Goal: Information Seeking & Learning: Learn about a topic

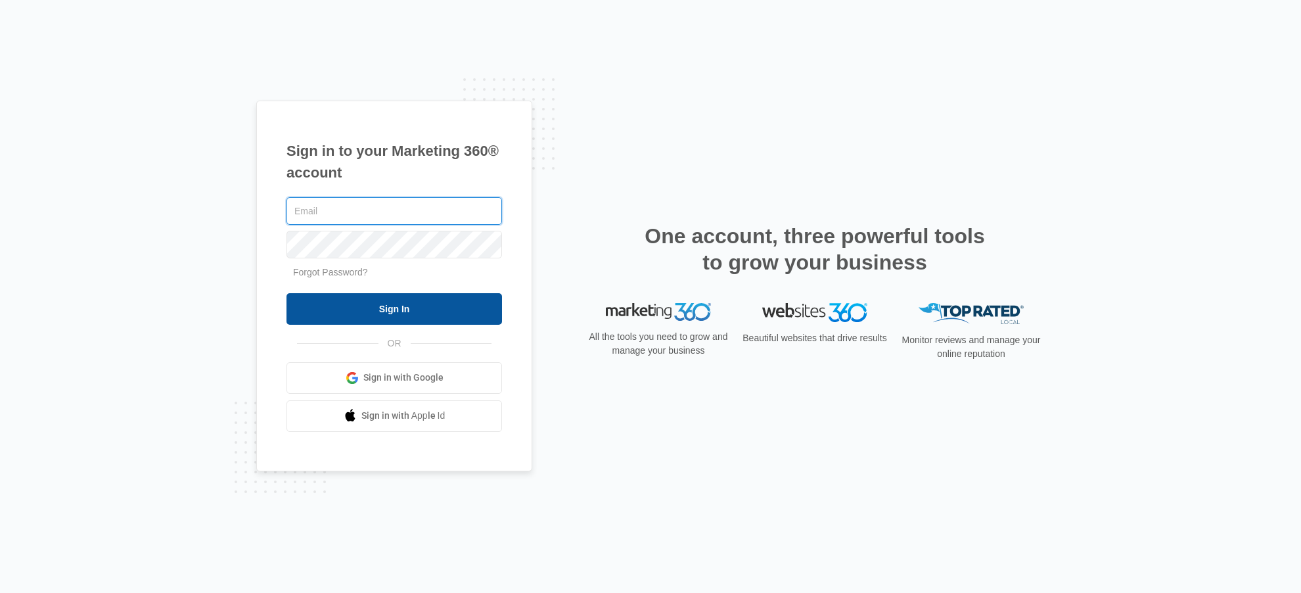
type input "[PERSON_NAME][EMAIL_ADDRESS][DOMAIN_NAME]"
click at [448, 309] on input "Sign In" at bounding box center [395, 309] width 216 height 32
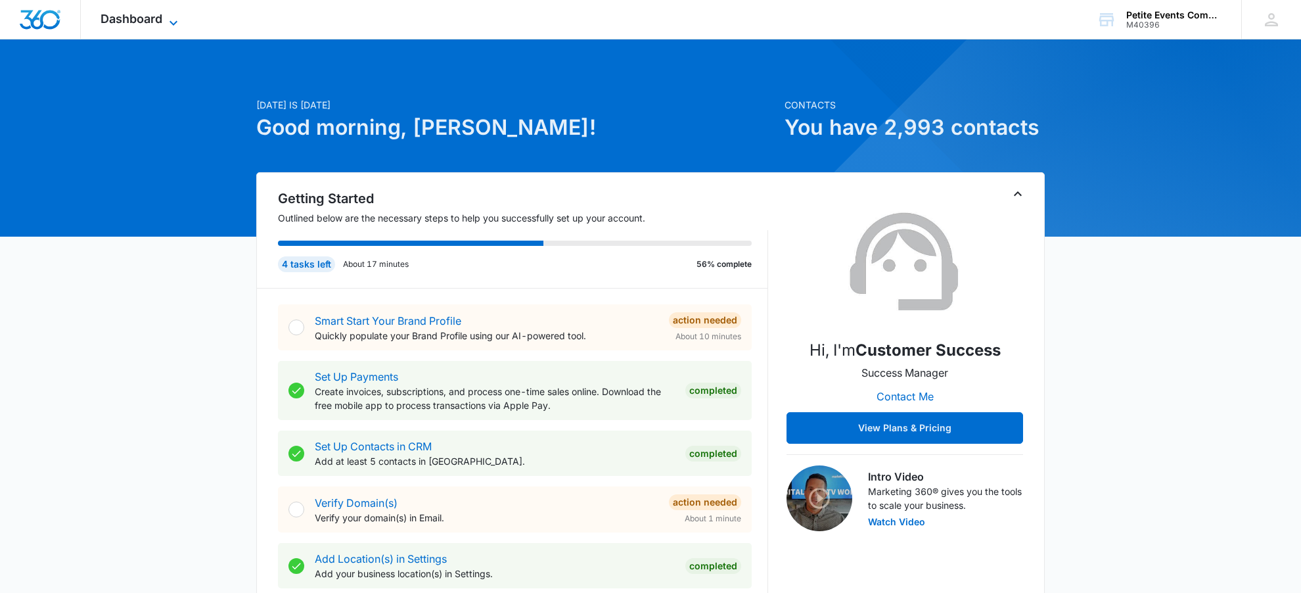
click at [158, 21] on span "Dashboard" at bounding box center [132, 19] width 62 height 14
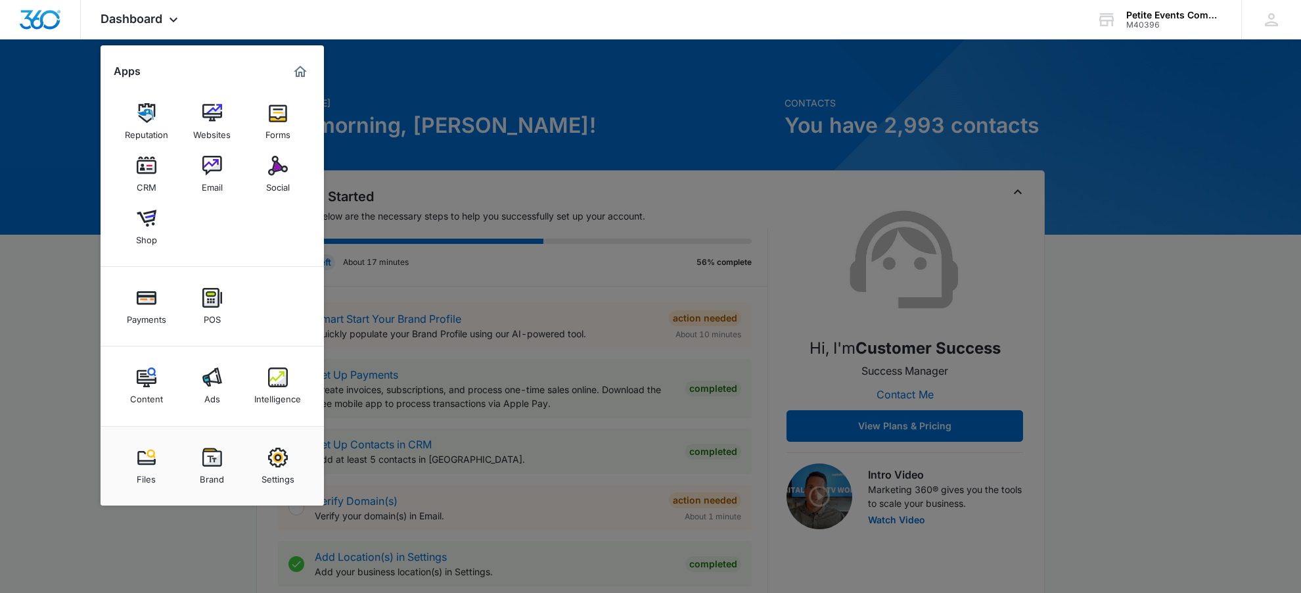
click at [282, 399] on div "Intelligence" at bounding box center [277, 395] width 47 height 17
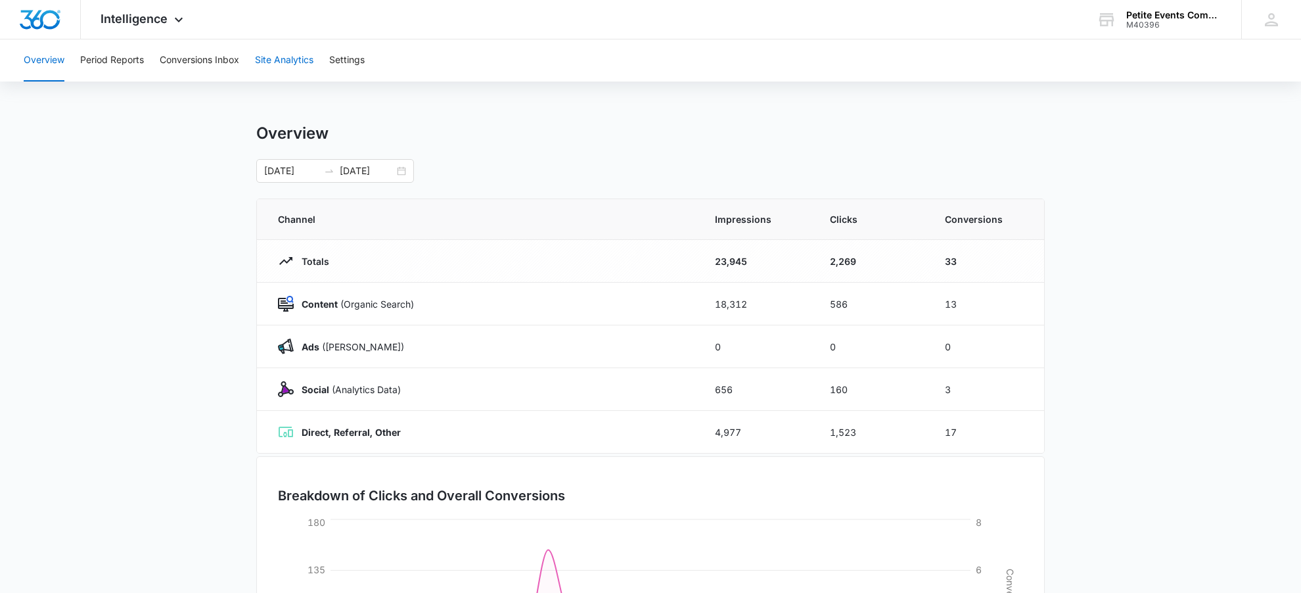
click at [295, 60] on button "Site Analytics" at bounding box center [284, 60] width 58 height 42
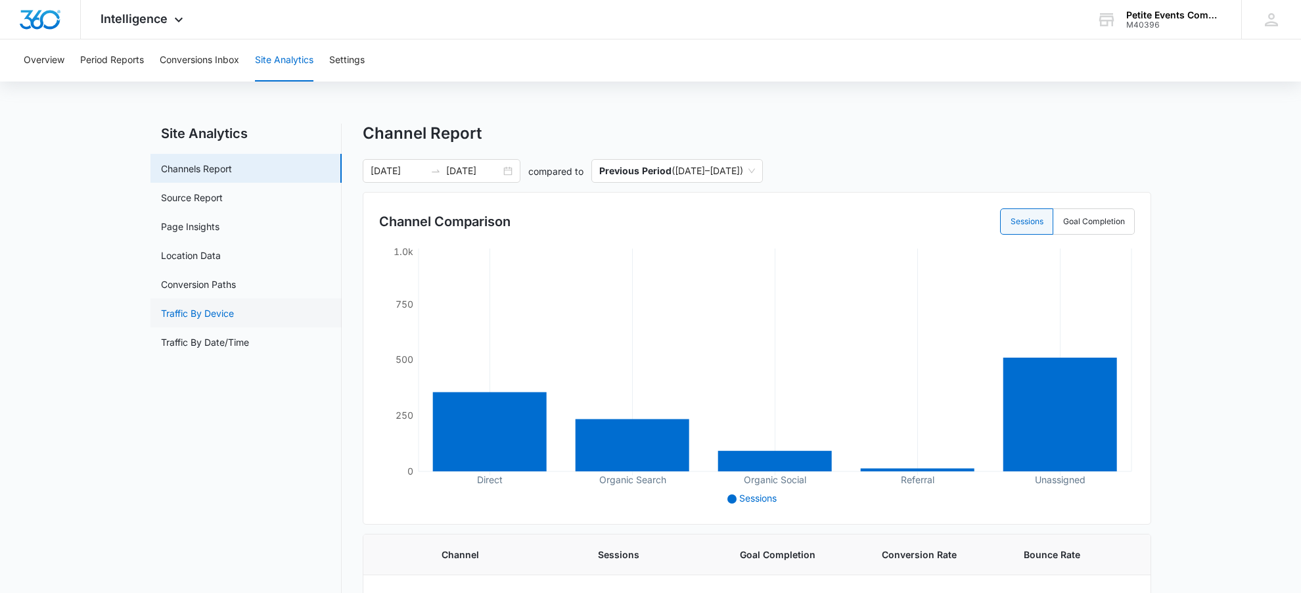
click at [195, 317] on link "Traffic By Device" at bounding box center [197, 313] width 73 height 14
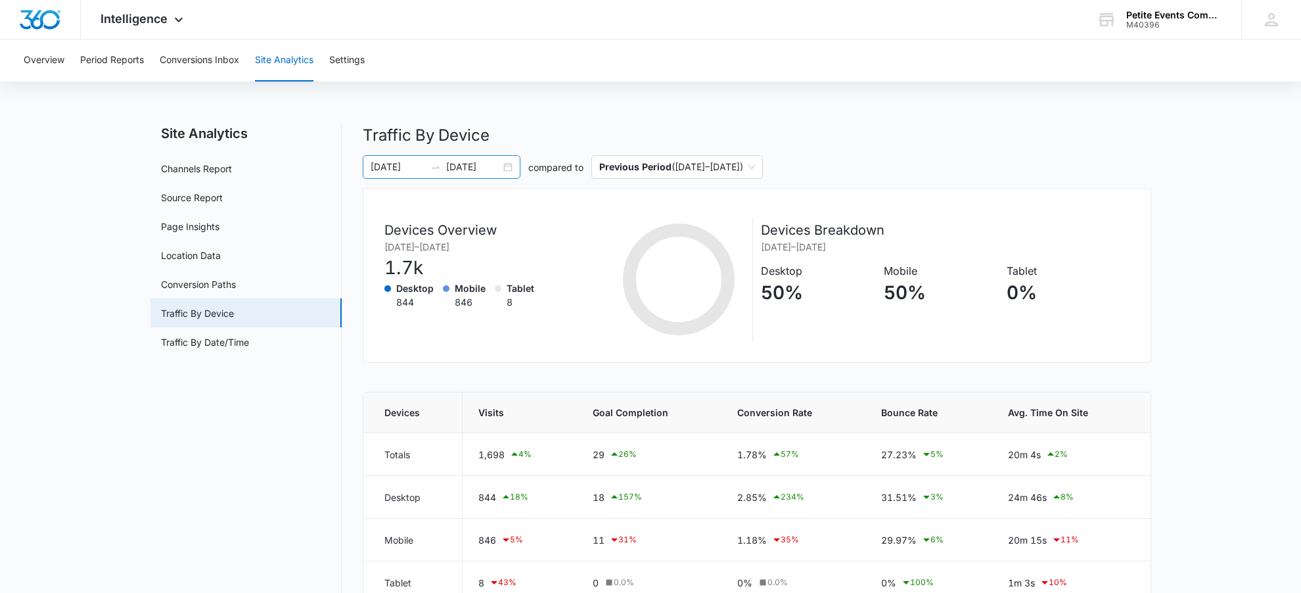
click at [507, 170] on div "08/16/2025 09/15/2025" at bounding box center [442, 167] width 158 height 24
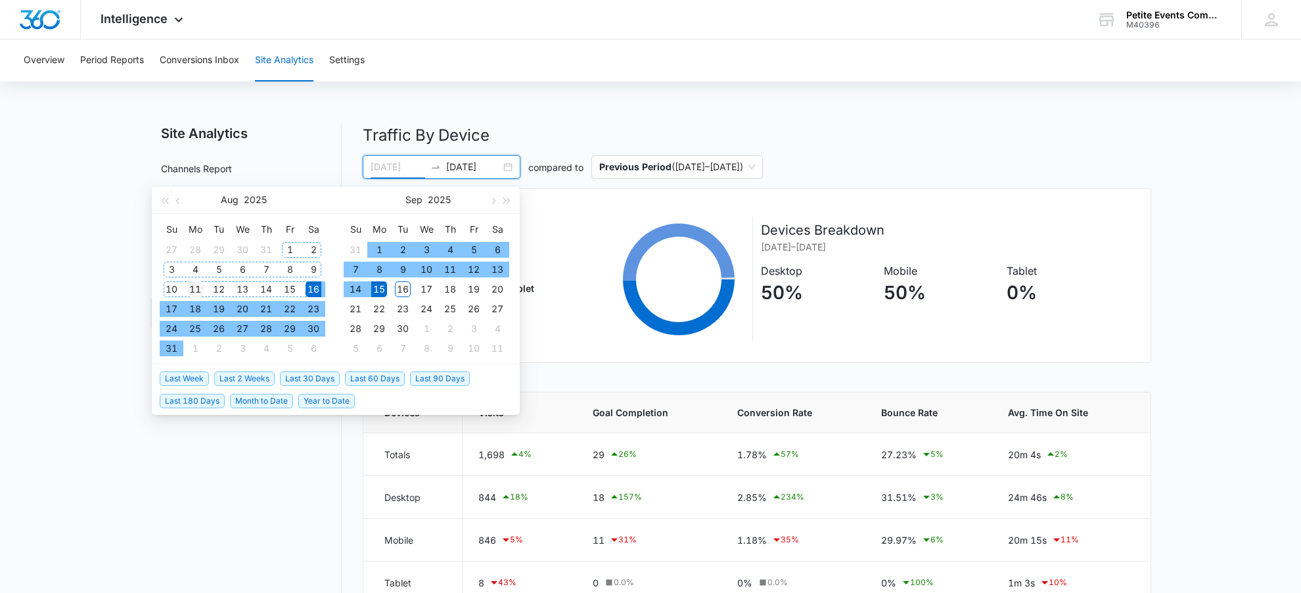
type input "08/11/2025"
click at [190, 287] on div "11" at bounding box center [195, 289] width 16 height 16
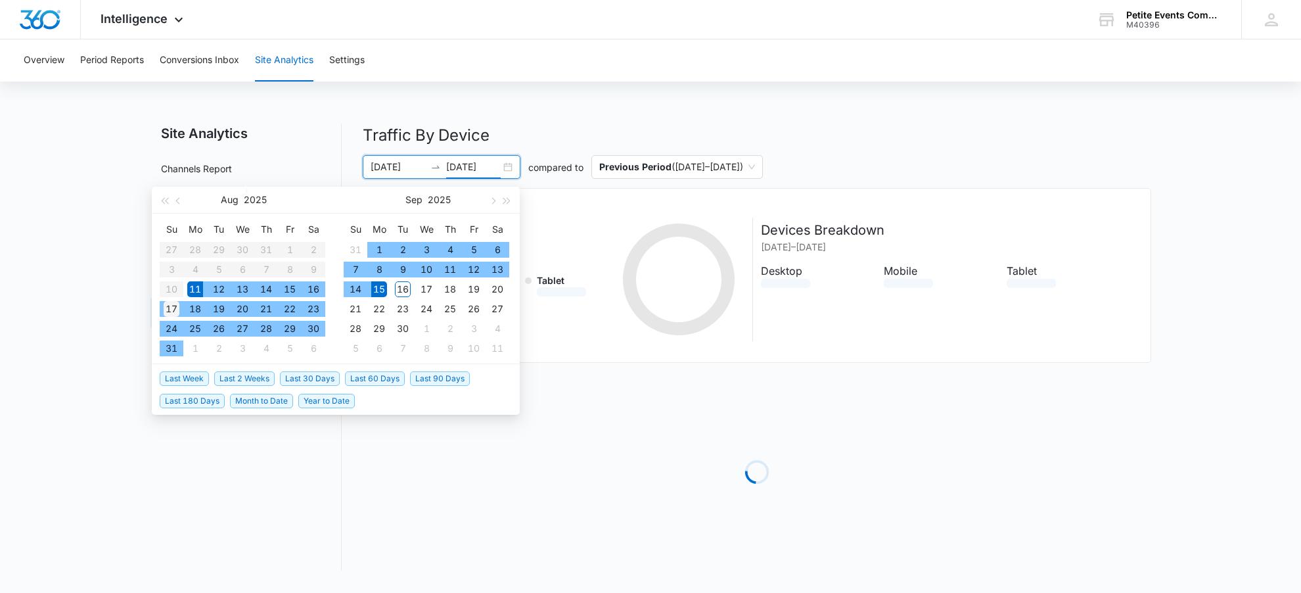
type input "08/17/2025"
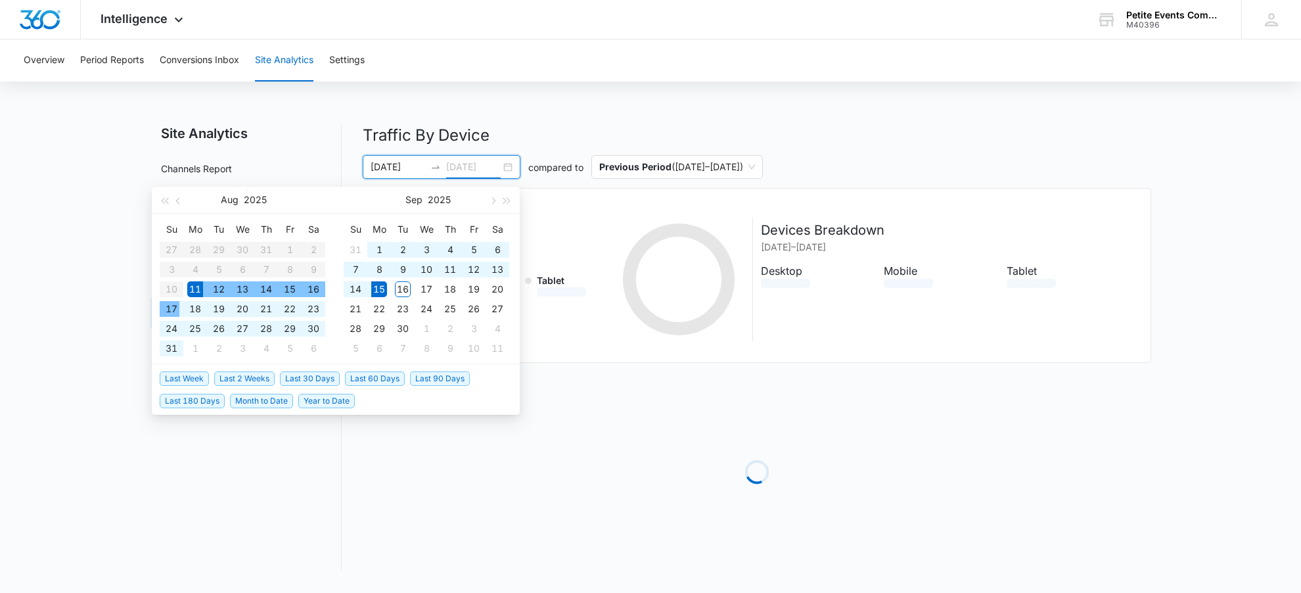
click at [174, 304] on div "17" at bounding box center [172, 309] width 16 height 16
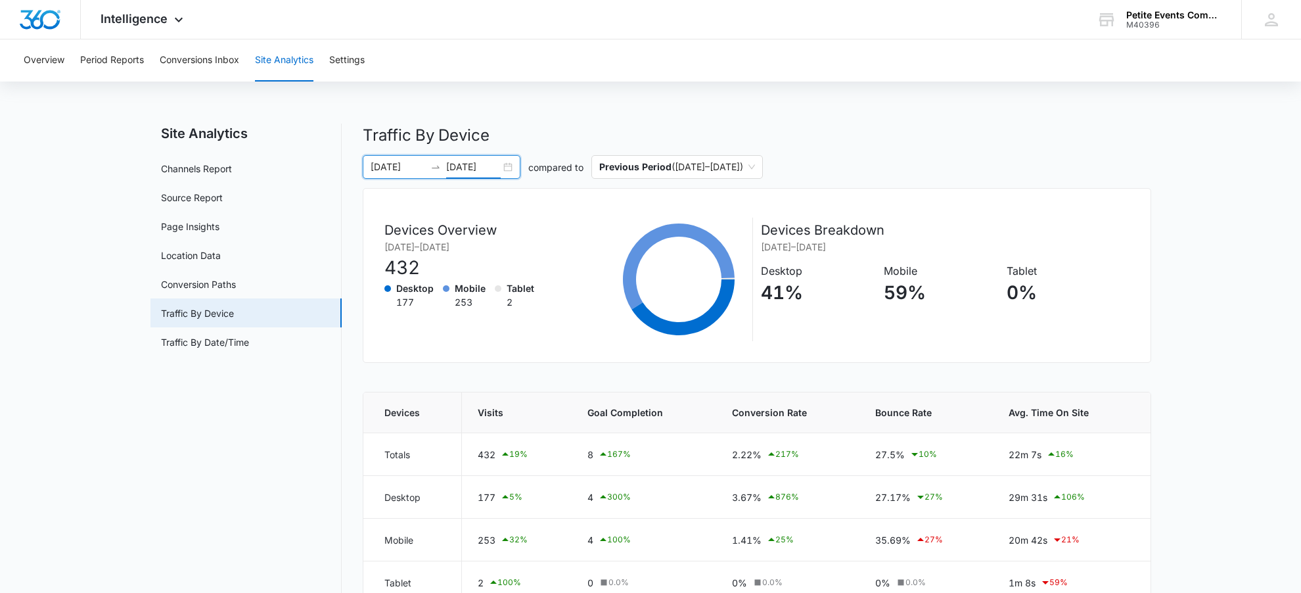
click at [394, 160] on input "08/11/2025" at bounding box center [398, 167] width 55 height 14
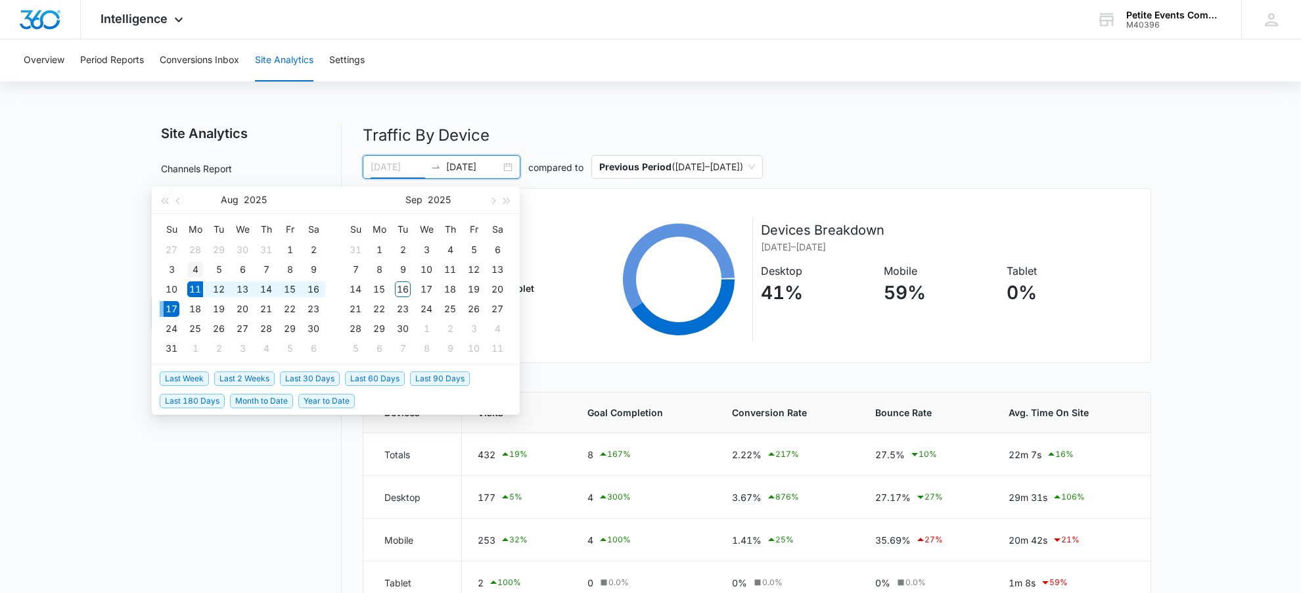
type input "08/04/2025"
click at [191, 268] on div "4" at bounding box center [195, 270] width 16 height 16
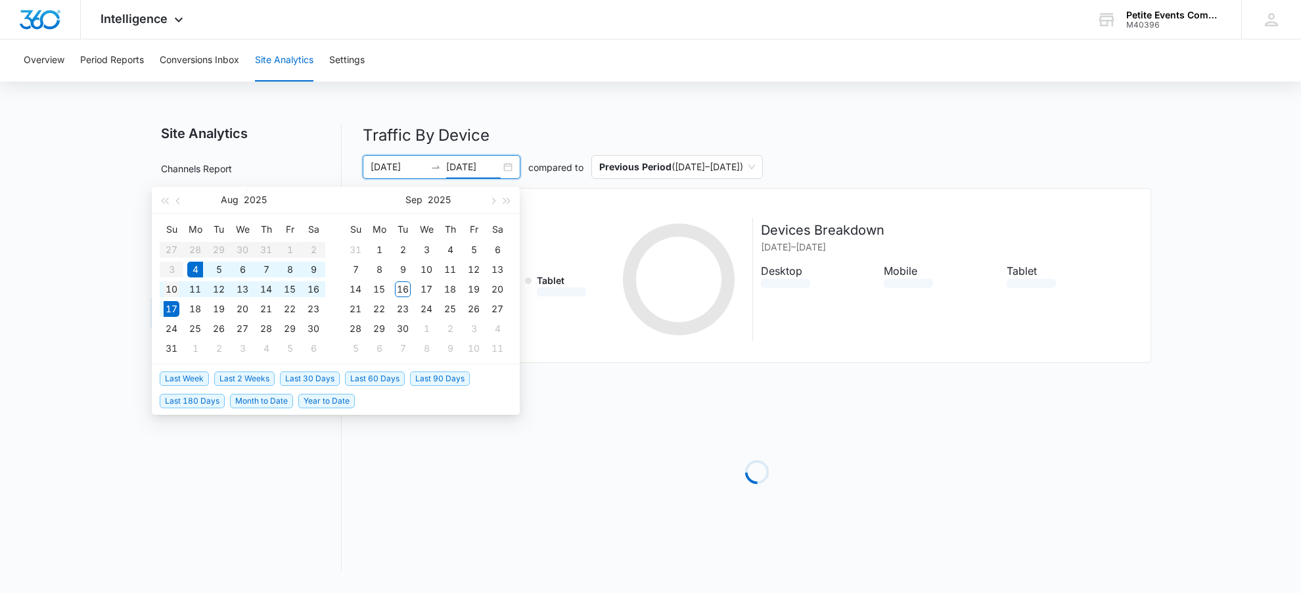
type input "08/10/2025"
drag, startPoint x: 170, startPoint y: 288, endPoint x: 179, endPoint y: 287, distance: 9.2
click at [172, 287] on div "10" at bounding box center [172, 289] width 16 height 16
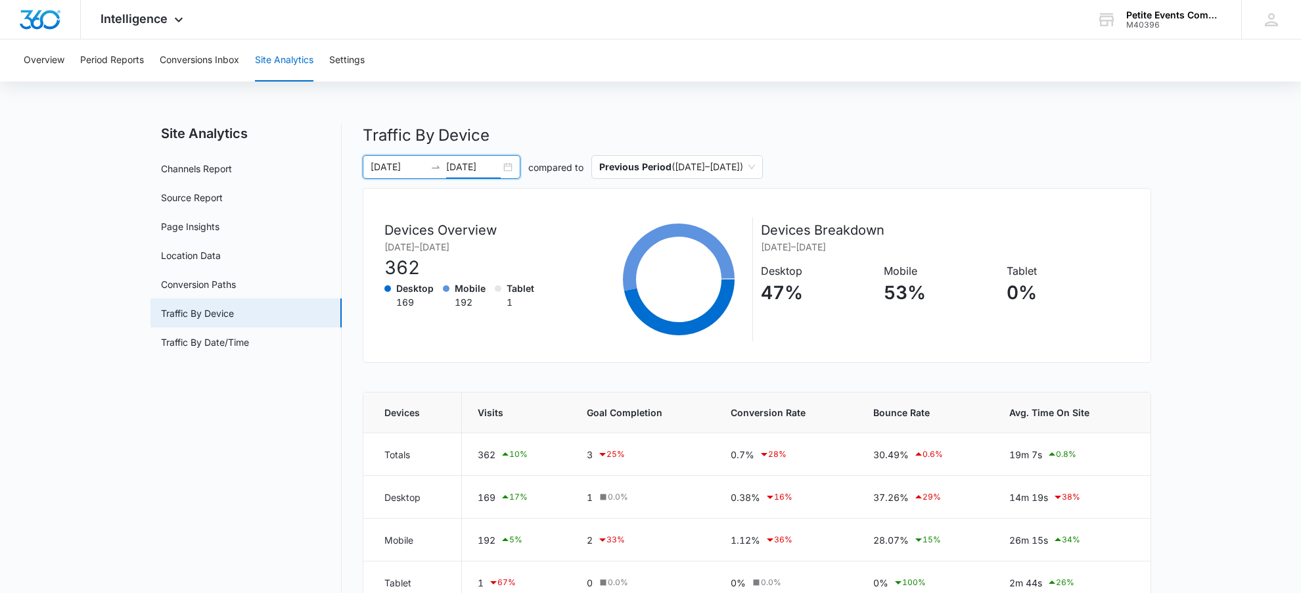
click at [416, 167] on input "08/04/2025" at bounding box center [398, 167] width 55 height 14
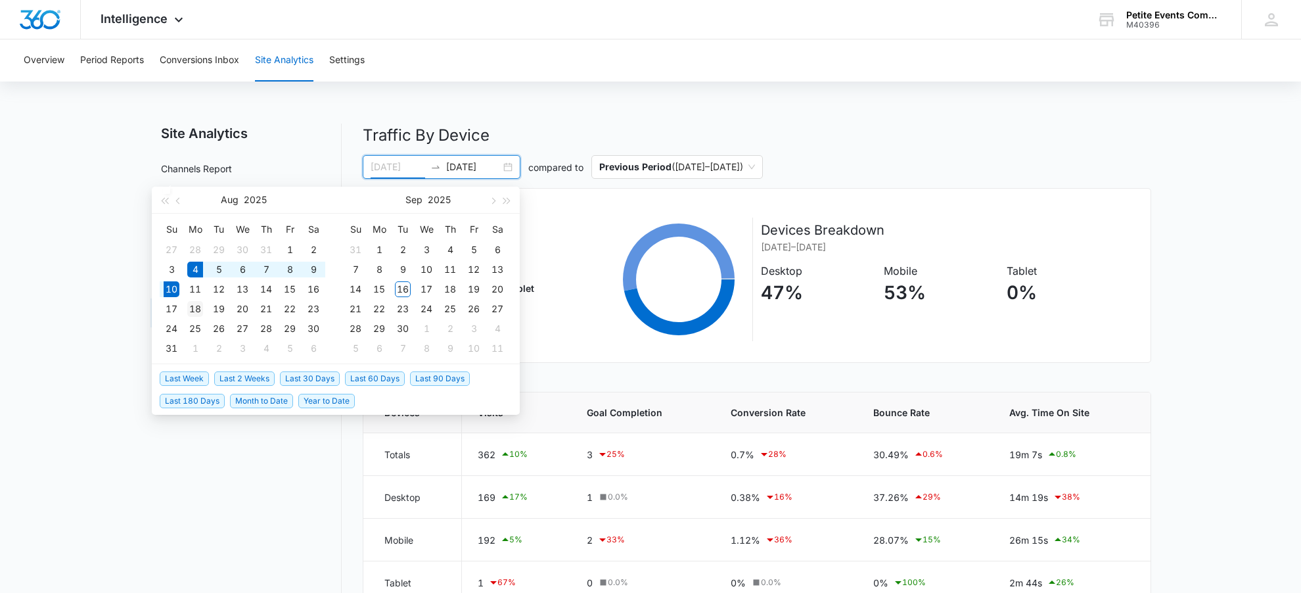
type input "08/18/2025"
click at [202, 308] on div "18" at bounding box center [195, 309] width 16 height 16
type input "08/24/2025"
click at [177, 327] on div "24" at bounding box center [172, 329] width 16 height 16
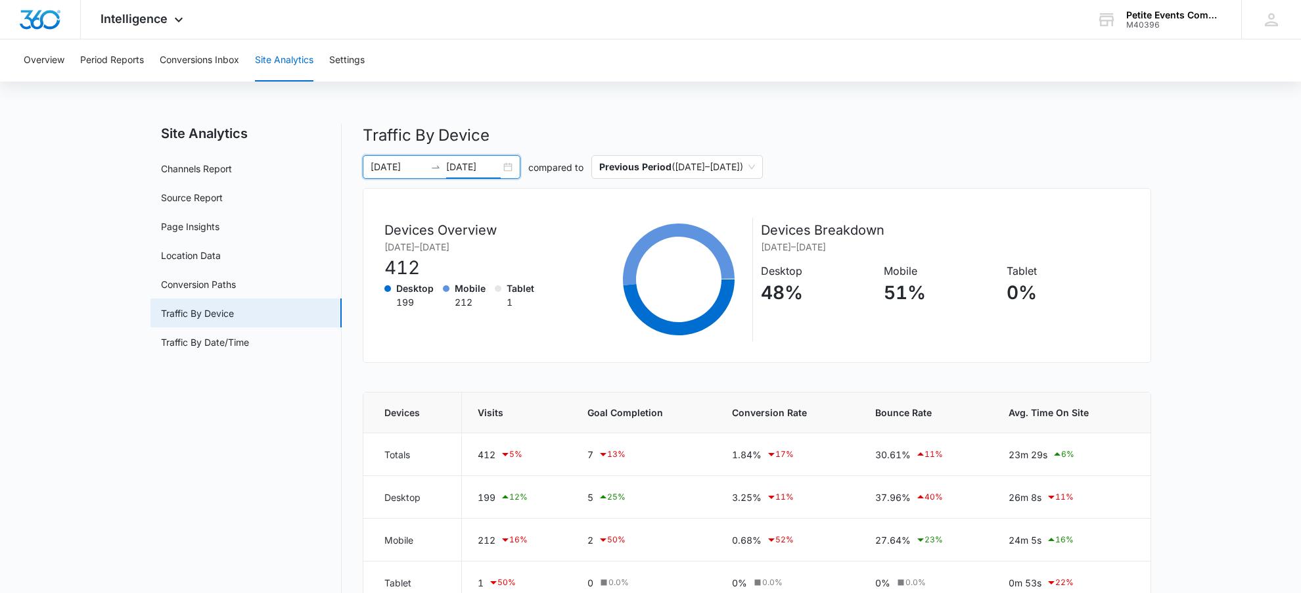
click at [462, 168] on input "08/24/2025" at bounding box center [473, 167] width 55 height 14
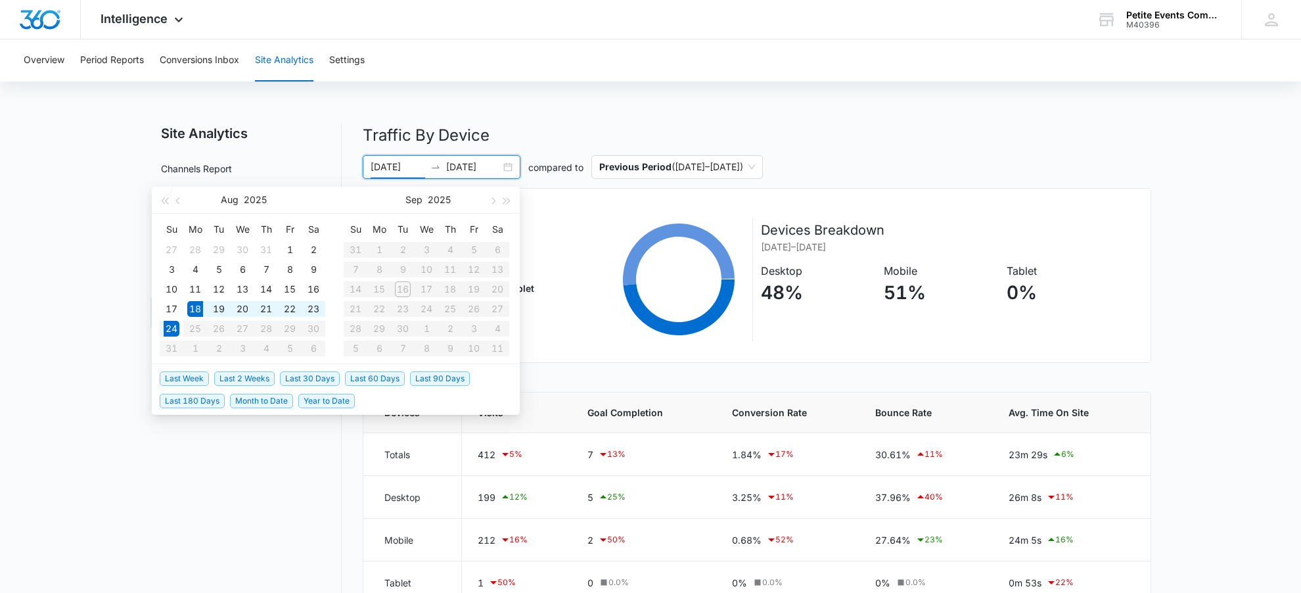
click at [402, 170] on input "08/18/2025" at bounding box center [398, 167] width 55 height 14
drag, startPoint x: 197, startPoint y: 310, endPoint x: 218, endPoint y: 298, distance: 23.9
click at [197, 310] on div "18" at bounding box center [195, 309] width 16 height 16
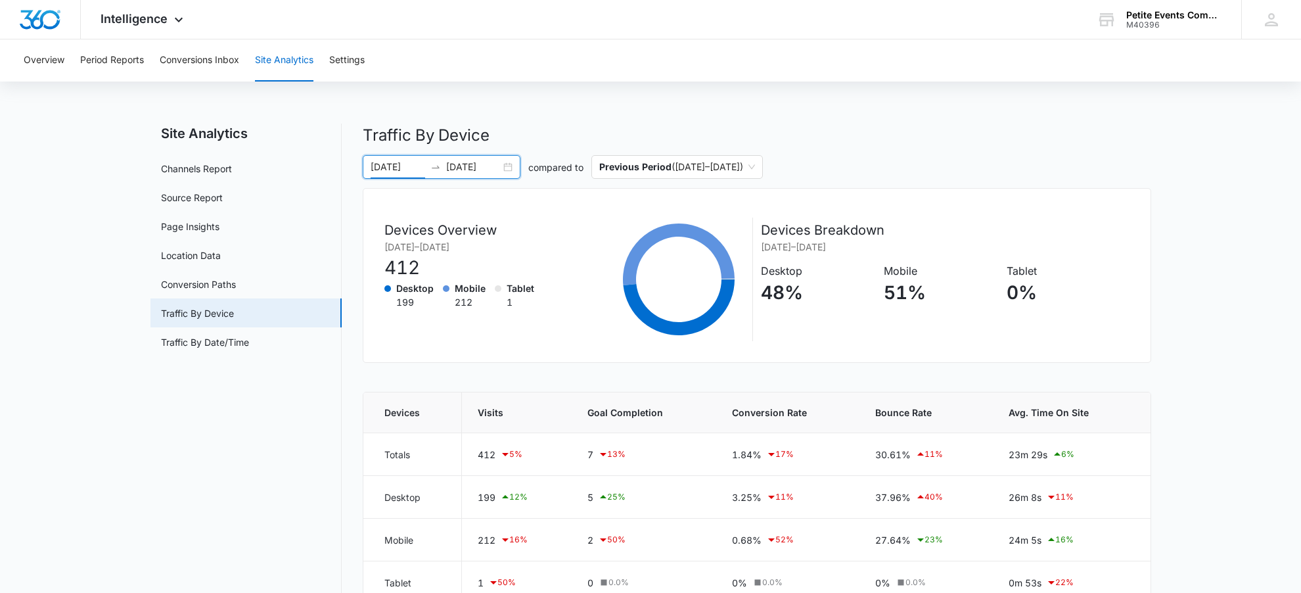
click at [421, 164] on input "08/18/2025" at bounding box center [398, 167] width 55 height 14
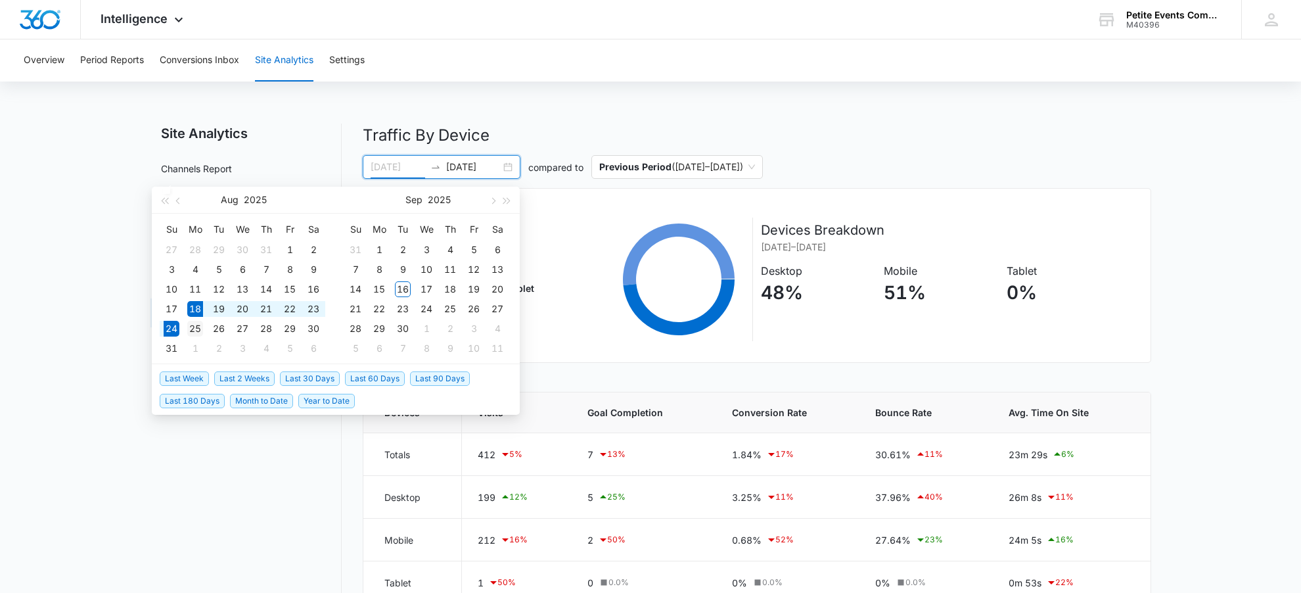
type input "08/25/2025"
click at [197, 329] on div "25" at bounding box center [195, 329] width 16 height 16
type input "08/31/2025"
click at [174, 347] on div "31" at bounding box center [172, 348] width 16 height 16
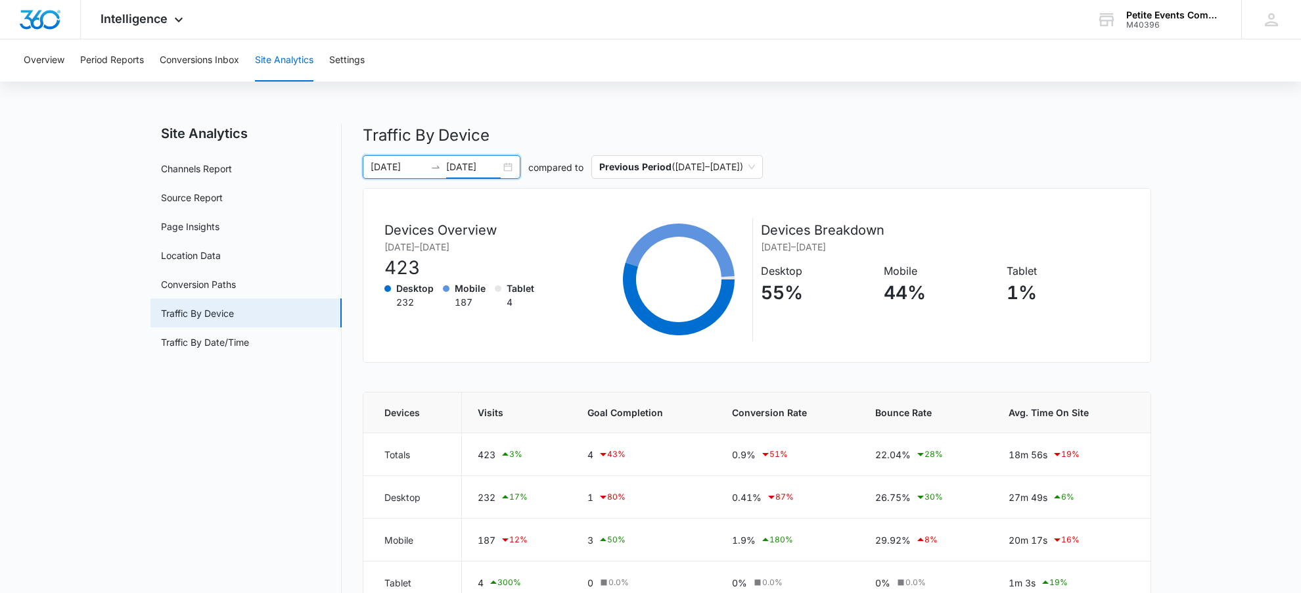
click at [400, 170] on input "08/25/2025" at bounding box center [398, 167] width 55 height 14
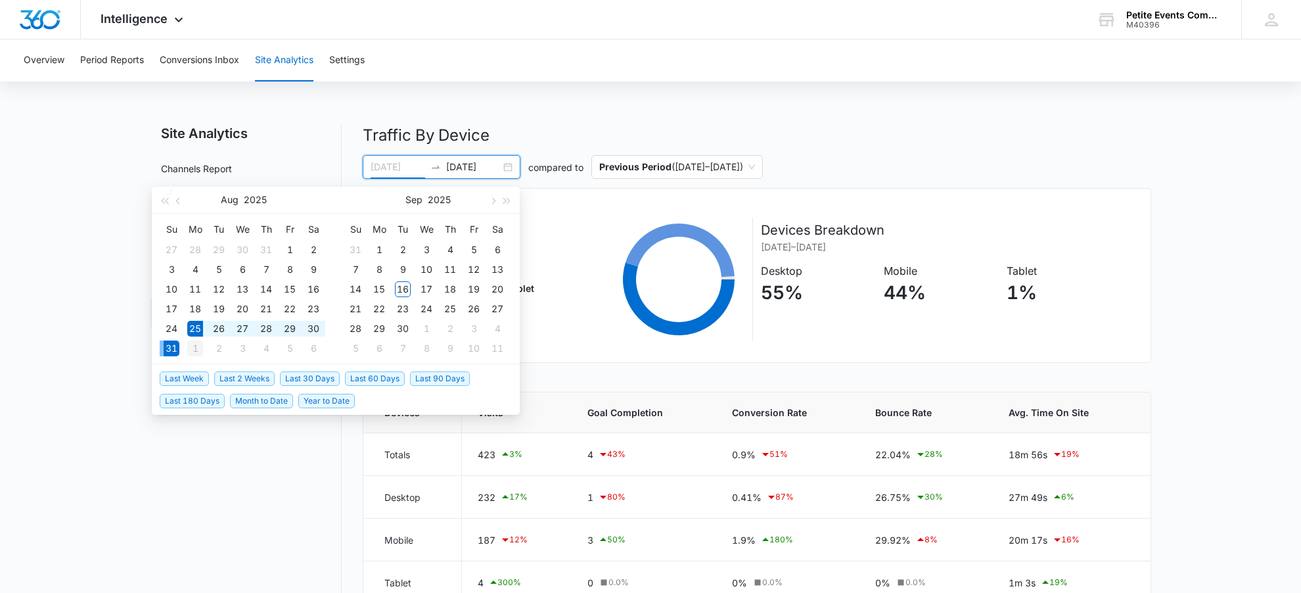
type input "09/01/2025"
click at [191, 349] on div "1" at bounding box center [195, 348] width 16 height 16
type input "09/02/2025"
type input "09/01/2025"
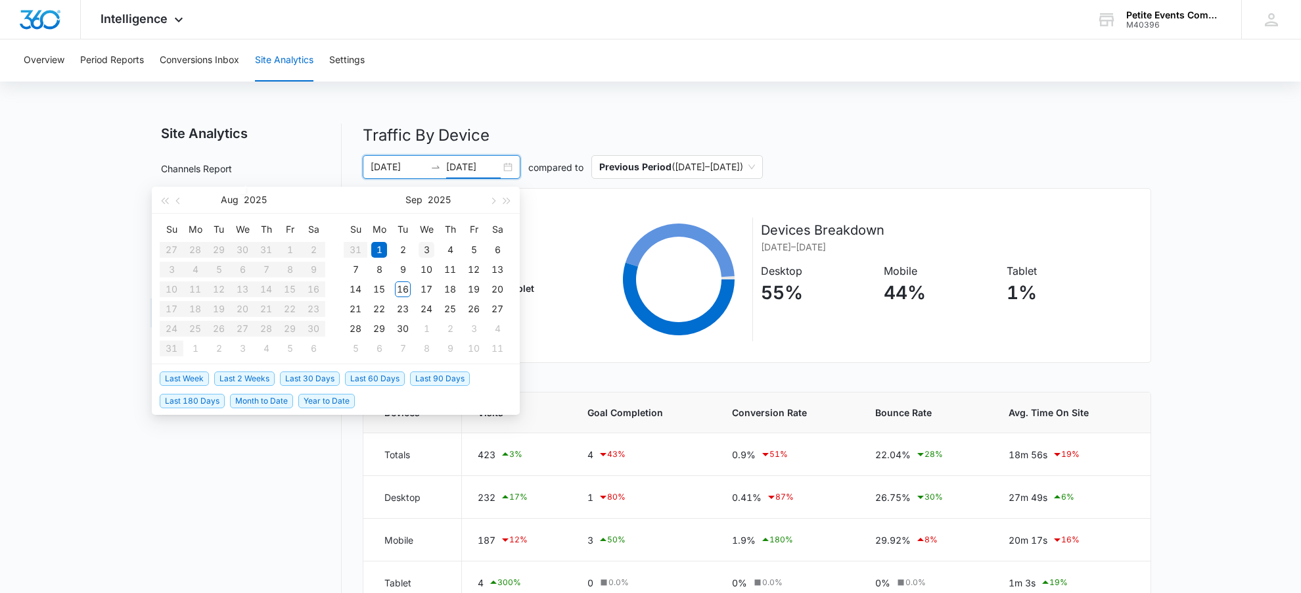
type input "09/03/2025"
type input "09/07/2025"
click at [357, 265] on div "7" at bounding box center [356, 270] width 16 height 16
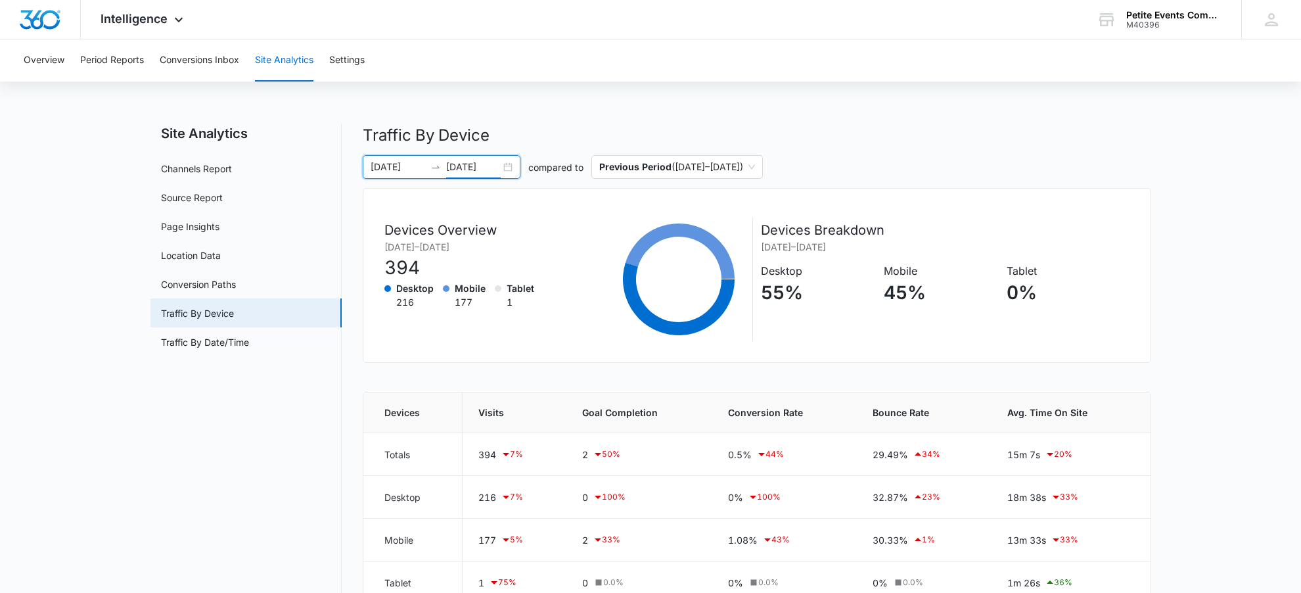
click at [406, 170] on input "09/01/2025" at bounding box center [398, 167] width 55 height 14
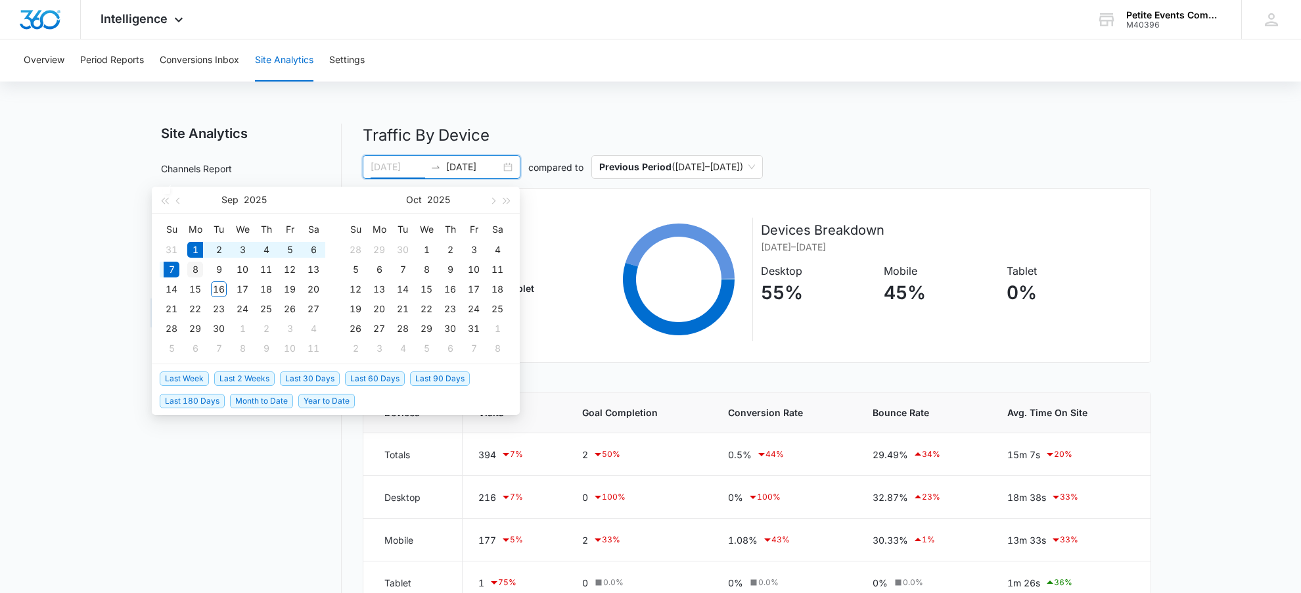
type input "09/08/2025"
click at [192, 272] on div "8" at bounding box center [195, 270] width 16 height 16
type input "09/14/2025"
click at [179, 285] on div "14" at bounding box center [172, 289] width 16 height 16
